Goal: Task Accomplishment & Management: Complete application form

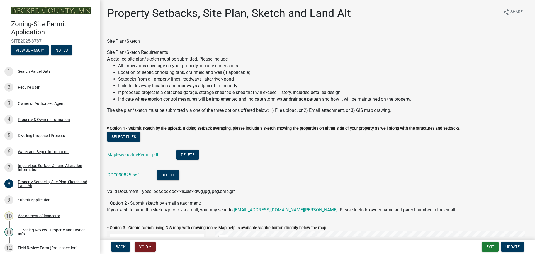
select select "7b13c63f-e699-4112-b373-98fbd28ec536"
select select "9b388376-b10c-4de6-b8d4-6d04174a4f81"
select select "b56a4575-9846-47cf-8067-c59a4853da22"
select select "12f785fb-c378-4b18-841c-21c73dc99083"
select select "e8ab2dc3-aa3f-46f3-9b4a-37eb25ad84af"
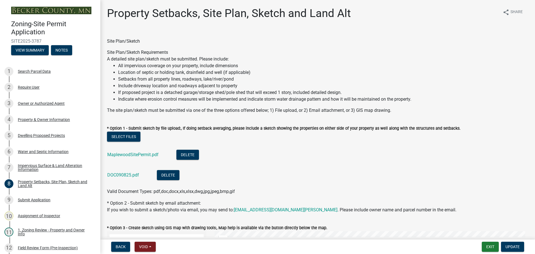
select select "27b2a8b4-abf6-463e-8c0c-7c5d2b4fe26f"
select select "b98836ba-4715-455d-97ab-be9a9df498a8"
select select "d61e3758-d187-40af-a435-5e09c3f3d509"
select select "c8b8ea71-7088-4e87-a493-7bc88cc2835b"
select select "1418c7e3-4054-4b00-84b5-d09b9560f30a"
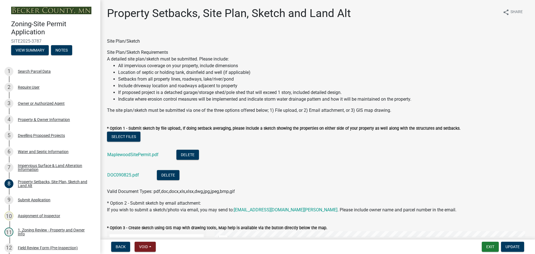
select select "19d13e65-c93d-443e-910a-7a17299544cc"
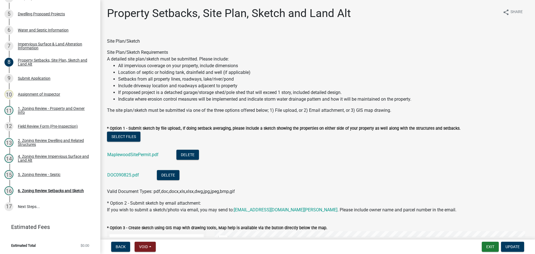
scroll to position [167, 0]
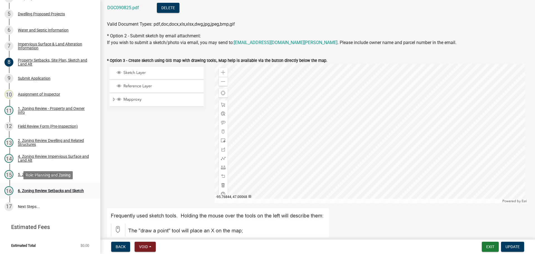
click at [50, 189] on div "6. Zoning Review Setbacks and Sketch" at bounding box center [51, 191] width 66 height 4
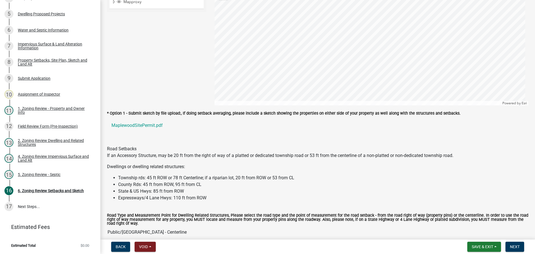
scroll to position [390, 0]
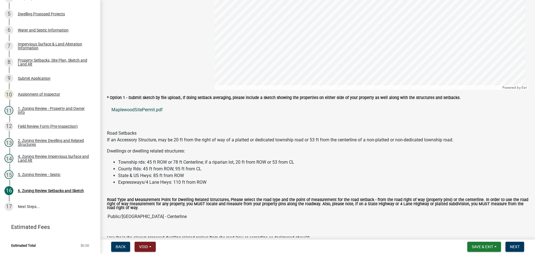
click at [141, 109] on link "MaplewoodSitePermit.pdf" at bounding box center [317, 109] width 421 height 13
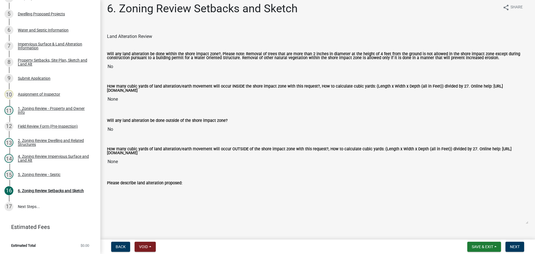
scroll to position [0, 0]
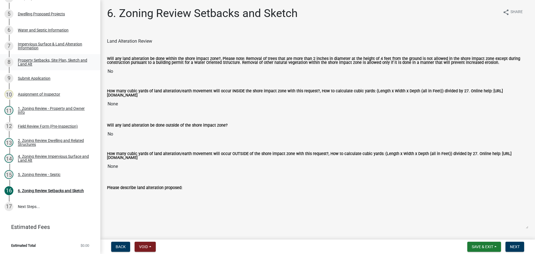
click at [42, 58] on div "Property Setbacks, Site Plan, Sketch and Land Alt" at bounding box center [55, 62] width 74 height 8
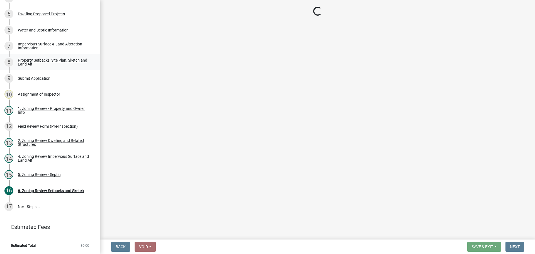
select select "7b13c63f-e699-4112-b373-98fbd28ec536"
select select "9b388376-b10c-4de6-b8d4-6d04174a4f81"
select select "b56a4575-9846-47cf-8067-c59a4853da22"
select select "12f785fb-c378-4b18-841c-21c73dc99083"
select select "e8ab2dc3-aa3f-46f3-9b4a-37eb25ad84af"
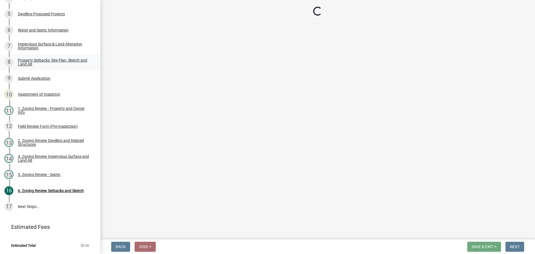
select select "27b2a8b4-abf6-463e-8c0c-7c5d2b4fe26f"
select select "b98836ba-4715-455d-97ab-be9a9df498a8"
select select "d61e3758-d187-40af-a435-5e09c3f3d509"
select select "c8b8ea71-7088-4e87-a493-7bc88cc2835b"
select select "1418c7e3-4054-4b00-84b5-d09b9560f30a"
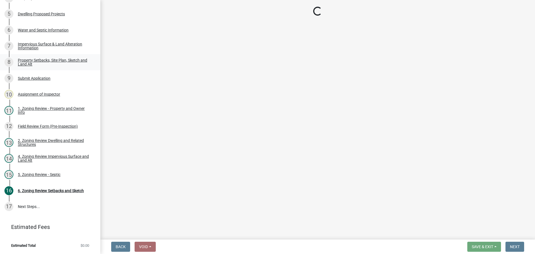
select select "19d13e65-c93d-443e-910a-7a17299544cc"
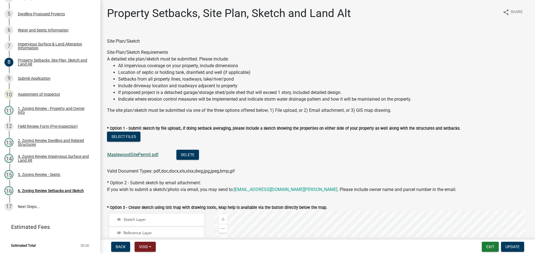
click at [144, 153] on link "MaplewoodSitePermit.pdf" at bounding box center [132, 154] width 51 height 5
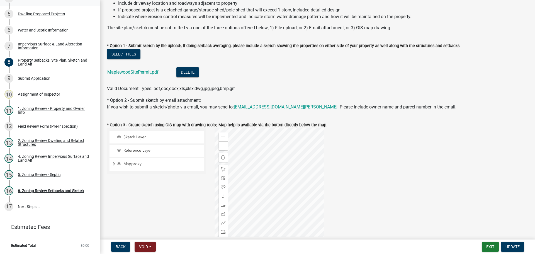
scroll to position [56, 0]
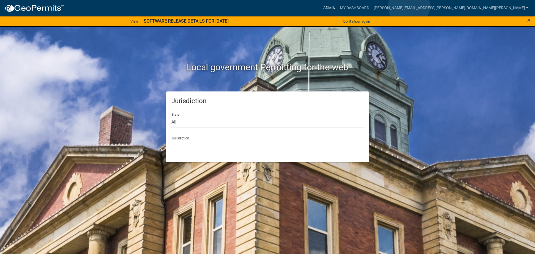
click at [338, 6] on link "Admin" at bounding box center [329, 8] width 17 height 11
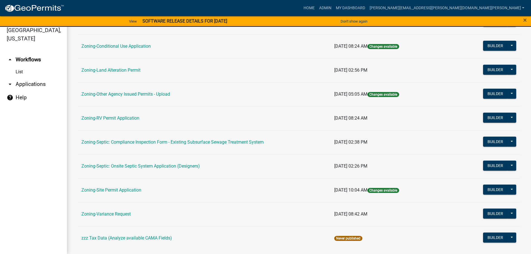
scroll to position [146, 0]
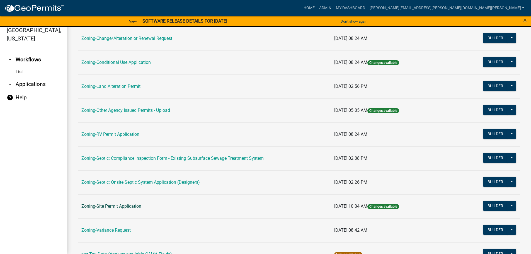
click at [122, 205] on link "Zoning-Site Permit Application" at bounding box center [111, 205] width 60 height 5
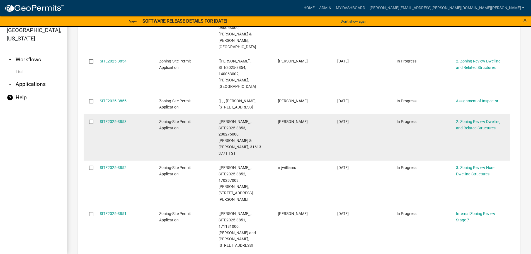
scroll to position [183, 0]
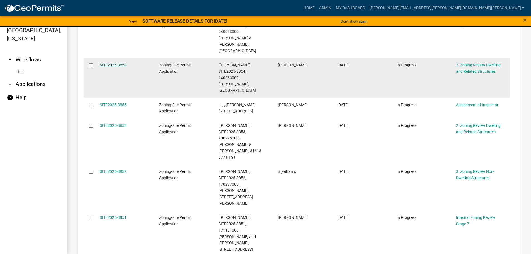
click at [118, 63] on link "SITE2025-3854" at bounding box center [113, 65] width 27 height 4
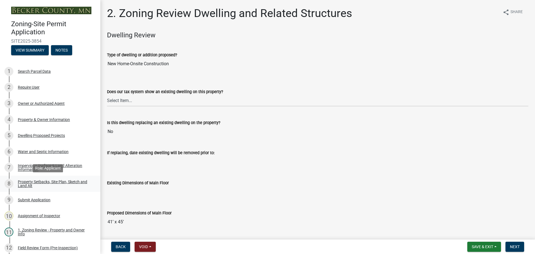
click at [62, 183] on div "Property Setbacks, Site Plan, Sketch and Land Alt" at bounding box center [55, 184] width 74 height 8
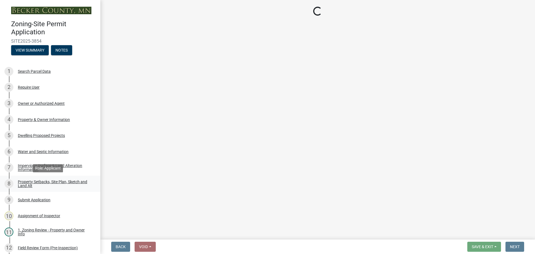
select select "d89fbfa0-1150-4954-b91c-9d482c9530a3"
select select "fd58f24c-a096-4195-863e-b494ea1fd324"
select select "12f785fb-c378-4b18-841c-21c73dc99083"
select select "12da6293-5841-4f5c-bd92-3658833964cd"
select select "27b2a8b4-abf6-463e-8c0c-7c5d2b4fe26f"
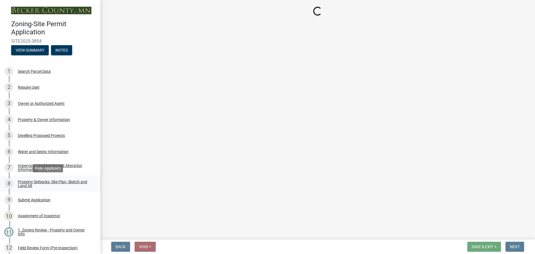
select select "28f6c7b2-2b88-4425-ae15-f67110f778a7"
select select "d61e3758-d187-40af-a435-5e09c3f3d509"
select select "c8b8ea71-7088-4e87-a493-7bc88cc2835b"
select select "a4ce8fad-3c47-4e2b-9375-28a8f2ee630b"
select select "19d13e65-c93d-443e-910a-7a17299544cc"
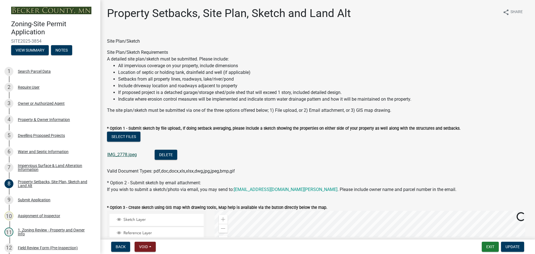
click at [128, 153] on link "IMG_2778.jpeg" at bounding box center [122, 154] width 30 height 5
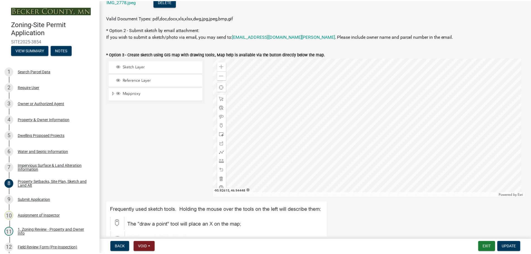
scroll to position [139, 0]
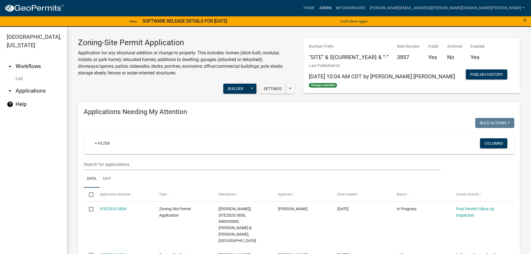
click at [334, 6] on link "Admin" at bounding box center [325, 8] width 17 height 11
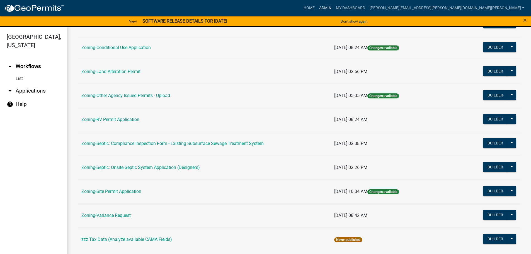
scroll to position [174, 0]
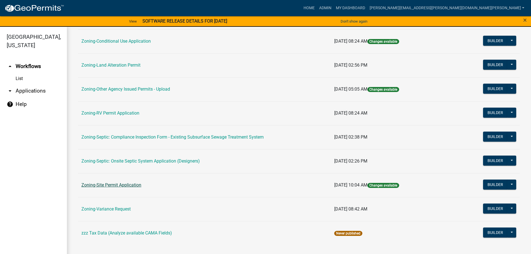
click at [131, 184] on link "Zoning-Site Permit Application" at bounding box center [111, 184] width 60 height 5
